Goal: Check status: Check status

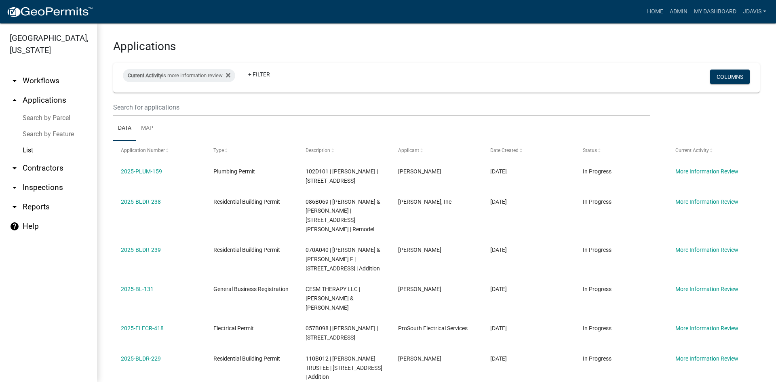
scroll to position [211, 0]
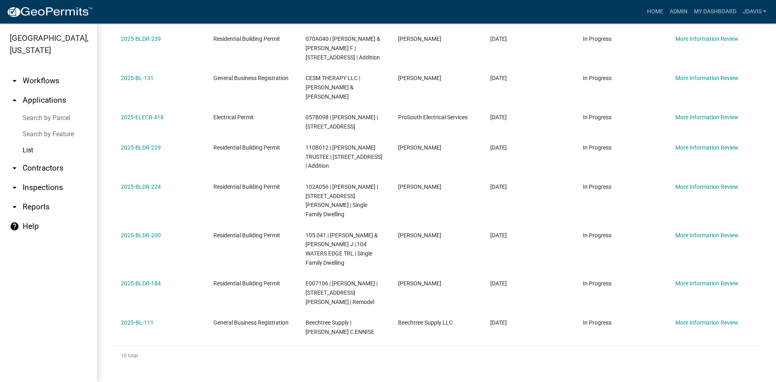
click at [31, 144] on link "List" at bounding box center [48, 150] width 97 height 16
click at [31, 152] on link "List" at bounding box center [48, 150] width 97 height 16
click at [26, 144] on link "List" at bounding box center [48, 150] width 97 height 16
drag, startPoint x: 63, startPoint y: 116, endPoint x: 50, endPoint y: 129, distance: 18.6
click at [63, 116] on link "Search by Parcel" at bounding box center [48, 118] width 97 height 16
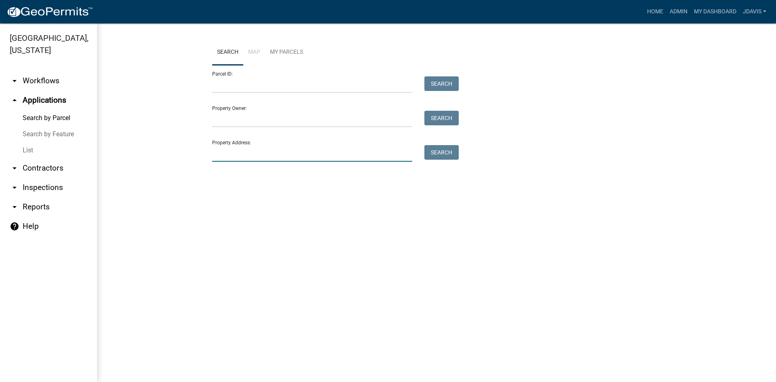
click at [288, 158] on input "Property Address:" at bounding box center [312, 153] width 200 height 17
type input "106 blue water"
drag, startPoint x: 270, startPoint y: 156, endPoint x: 158, endPoint y: 164, distance: 112.7
click at [160, 164] on wm-workflow-application-search-view "Search Map My Parcels Parcel ID: Search Property Owner: Search Property Address…" at bounding box center [436, 117] width 647 height 155
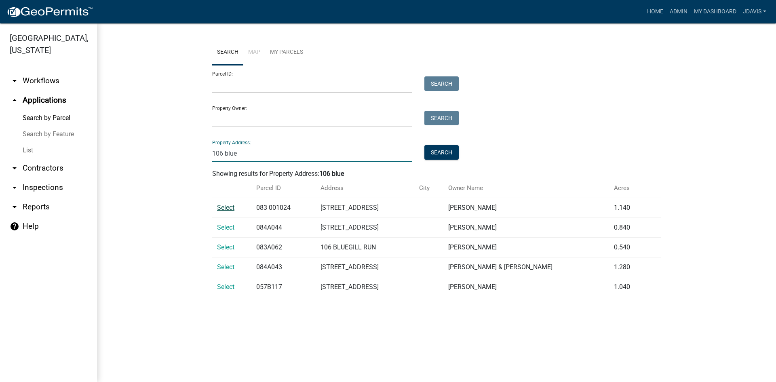
type input "106 blue"
click at [230, 209] on span "Select" at bounding box center [225, 208] width 17 height 8
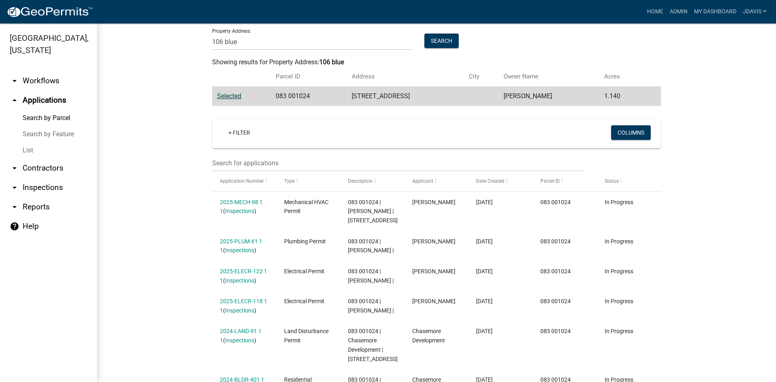
scroll to position [196, 0]
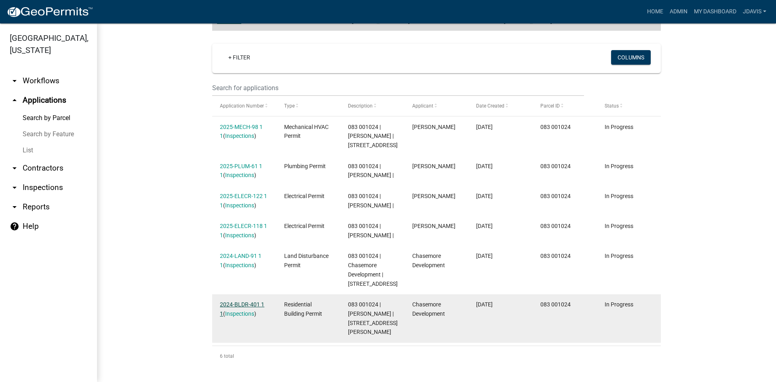
click at [235, 302] on link "2024-BLDR-401 1 1" at bounding box center [242, 309] width 44 height 16
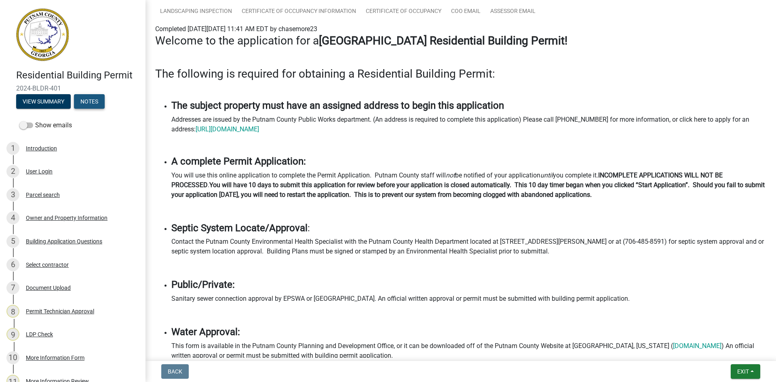
click at [91, 99] on button "Notes" at bounding box center [89, 101] width 31 height 15
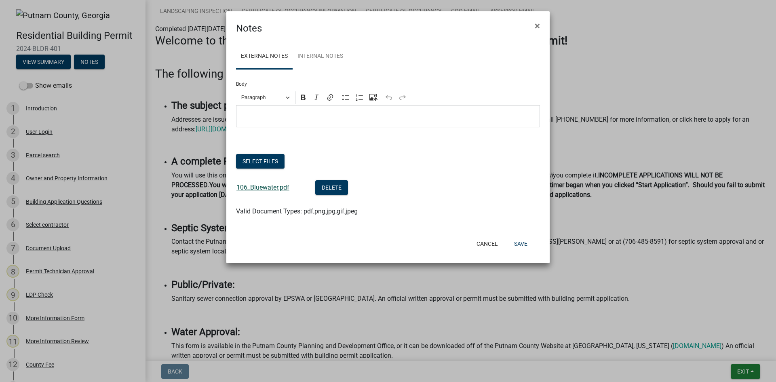
click at [280, 186] on link "106_Bluewater.pdf" at bounding box center [263, 188] width 53 height 8
click at [512, 246] on button "Save" at bounding box center [521, 244] width 26 height 15
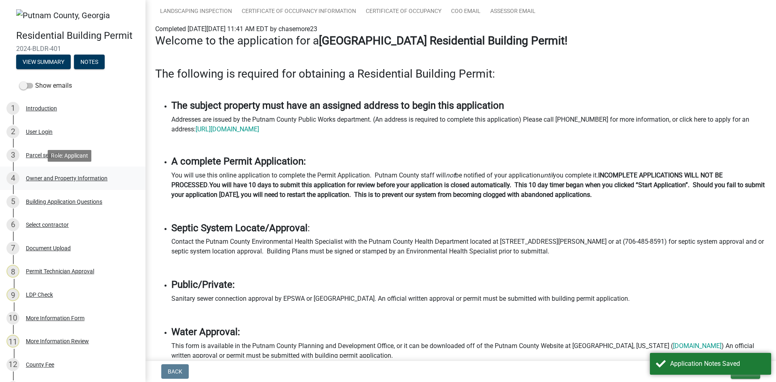
click at [73, 177] on div "Owner and Property Information" at bounding box center [67, 178] width 82 height 6
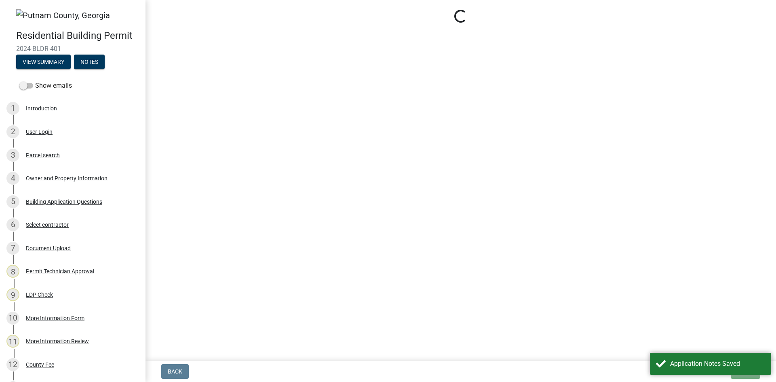
select select "34fe85c2-5f76-4343-b6bb-8ca387e0bed7"
select select "83394b22-4a11-496c-8e5c-75ade2e72faf"
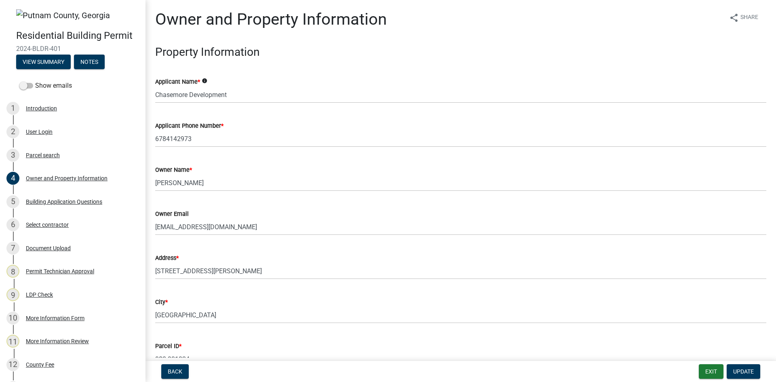
scroll to position [121, 0]
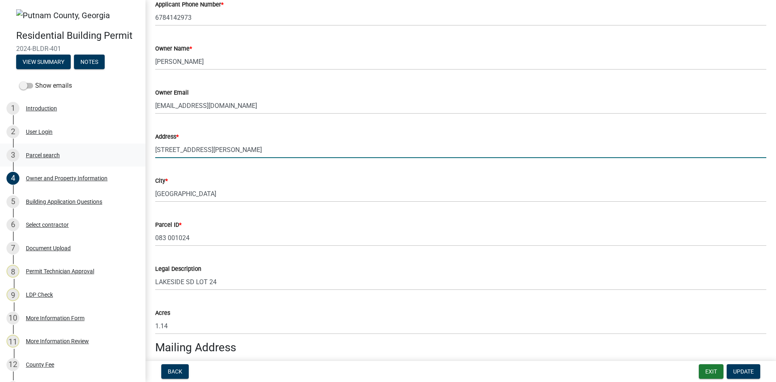
drag, startPoint x: 229, startPoint y: 150, endPoint x: 58, endPoint y: 156, distance: 171.1
click at [64, 154] on div "Residential Building Permit 2024-BLDR-401 View Summary Notes Show emails 1 Intr…" at bounding box center [388, 191] width 776 height 382
type input "[STREET_ADDRESS]"
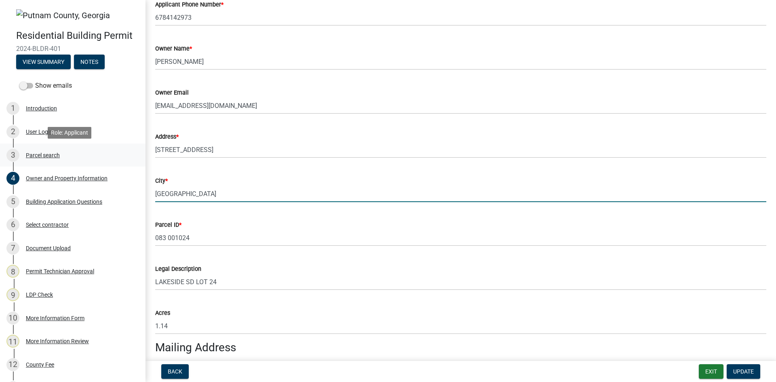
click at [44, 155] on div "Parcel search" at bounding box center [43, 155] width 34 height 6
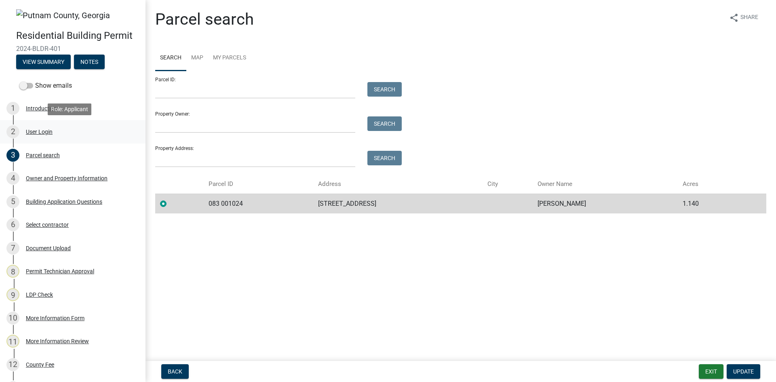
click at [45, 133] on div "User Login" at bounding box center [39, 132] width 27 height 6
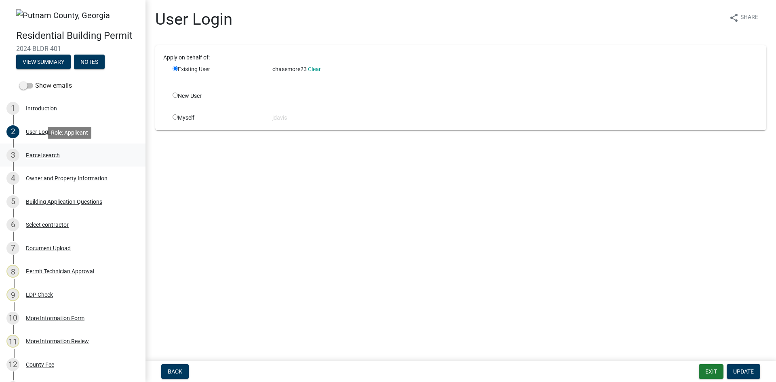
click at [45, 152] on div "Parcel search" at bounding box center [43, 155] width 34 height 6
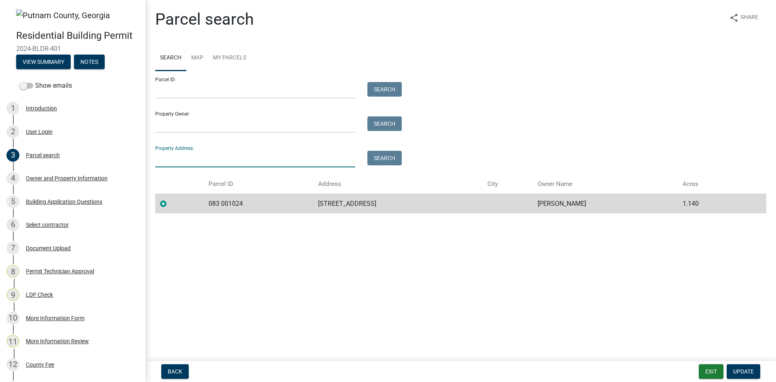
click at [207, 157] on input "Property Address:" at bounding box center [255, 159] width 200 height 17
click at [281, 146] on div "Property Address: Search" at bounding box center [276, 153] width 243 height 28
click at [63, 177] on div "Owner and Property Information" at bounding box center [67, 178] width 82 height 6
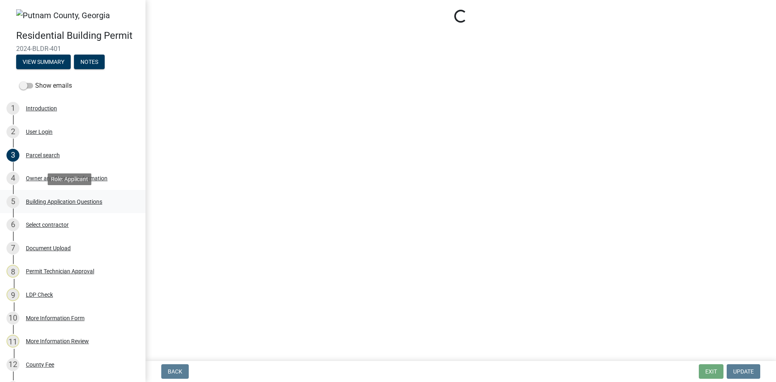
select select "34fe85c2-5f76-4343-b6bb-8ca387e0bed7"
select select "83394b22-4a11-496c-8e5c-75ade2e72faf"
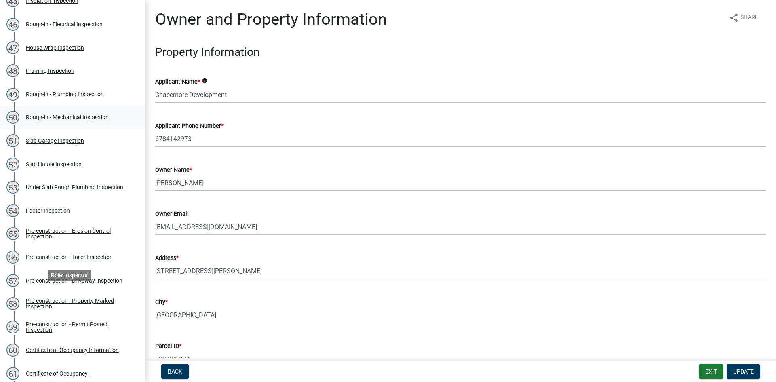
scroll to position [1234, 0]
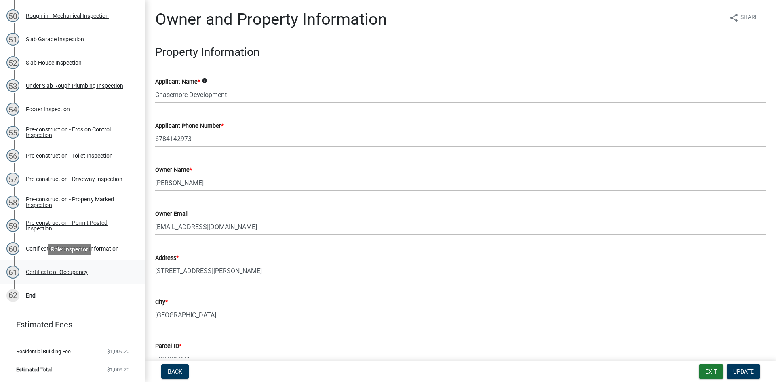
click at [79, 271] on div "Certificate of Occupancy" at bounding box center [57, 272] width 62 height 6
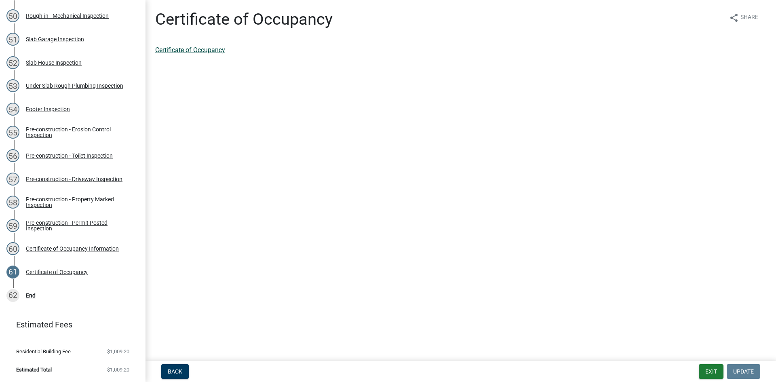
click at [199, 53] on link "Certificate of Occupancy" at bounding box center [190, 50] width 70 height 8
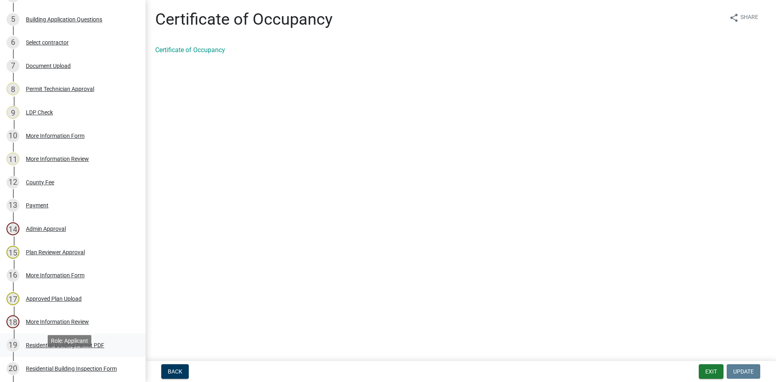
scroll to position [0, 0]
